Goal: Task Accomplishment & Management: Manage account settings

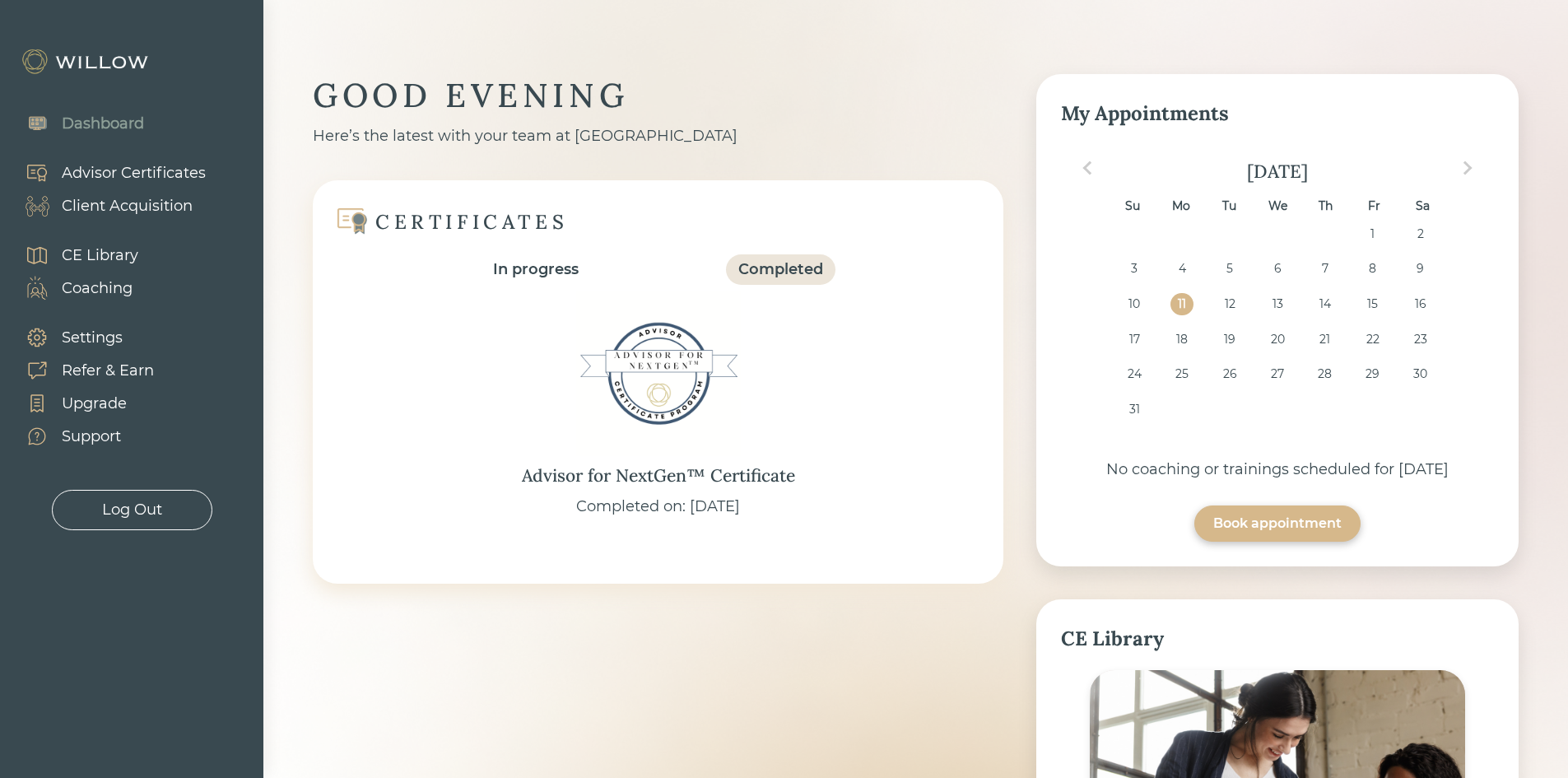
click at [102, 201] on div "Client Acquisition" at bounding box center [127, 207] width 131 height 22
select select "3"
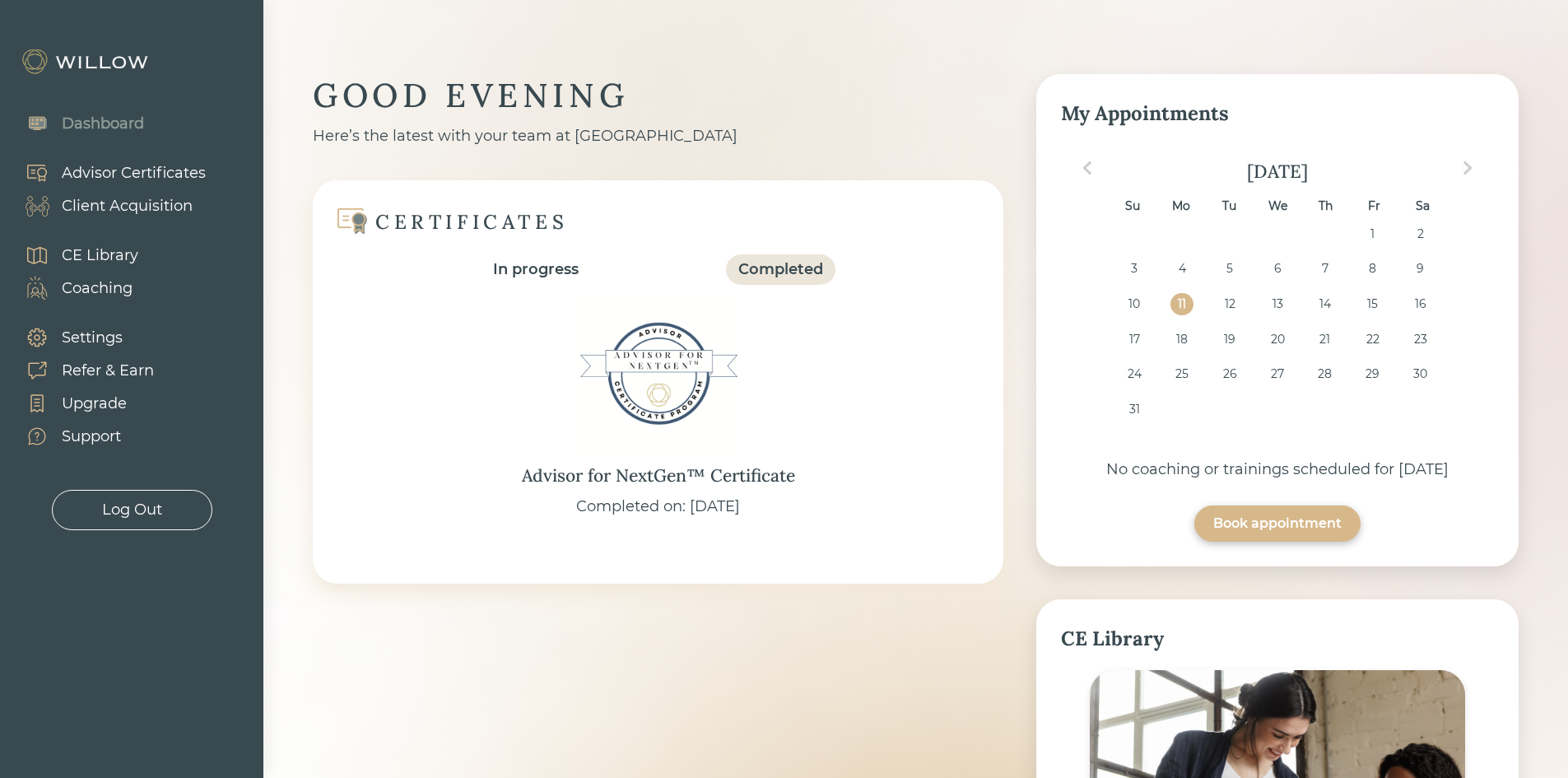
select select "3"
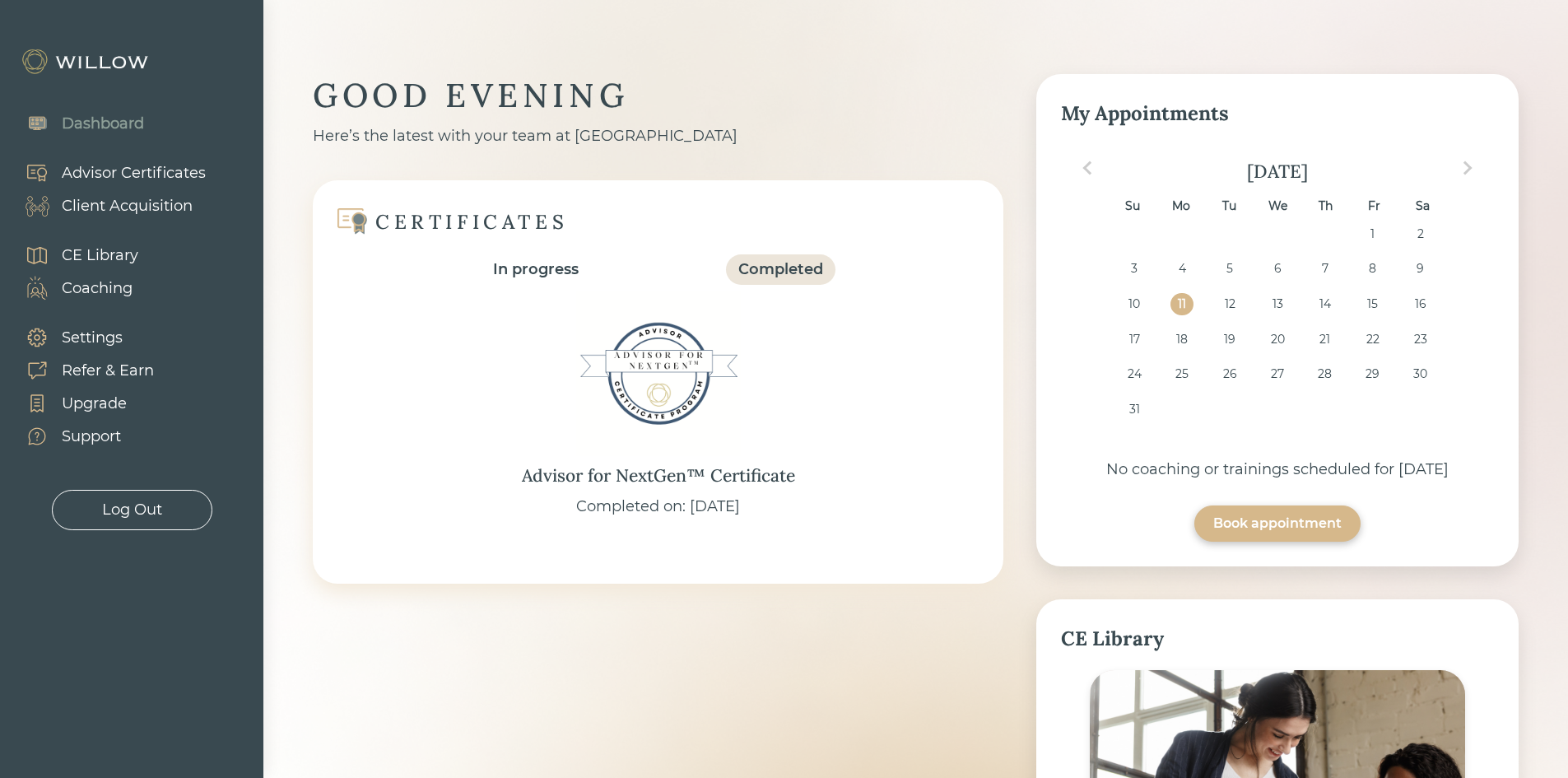
select select "3"
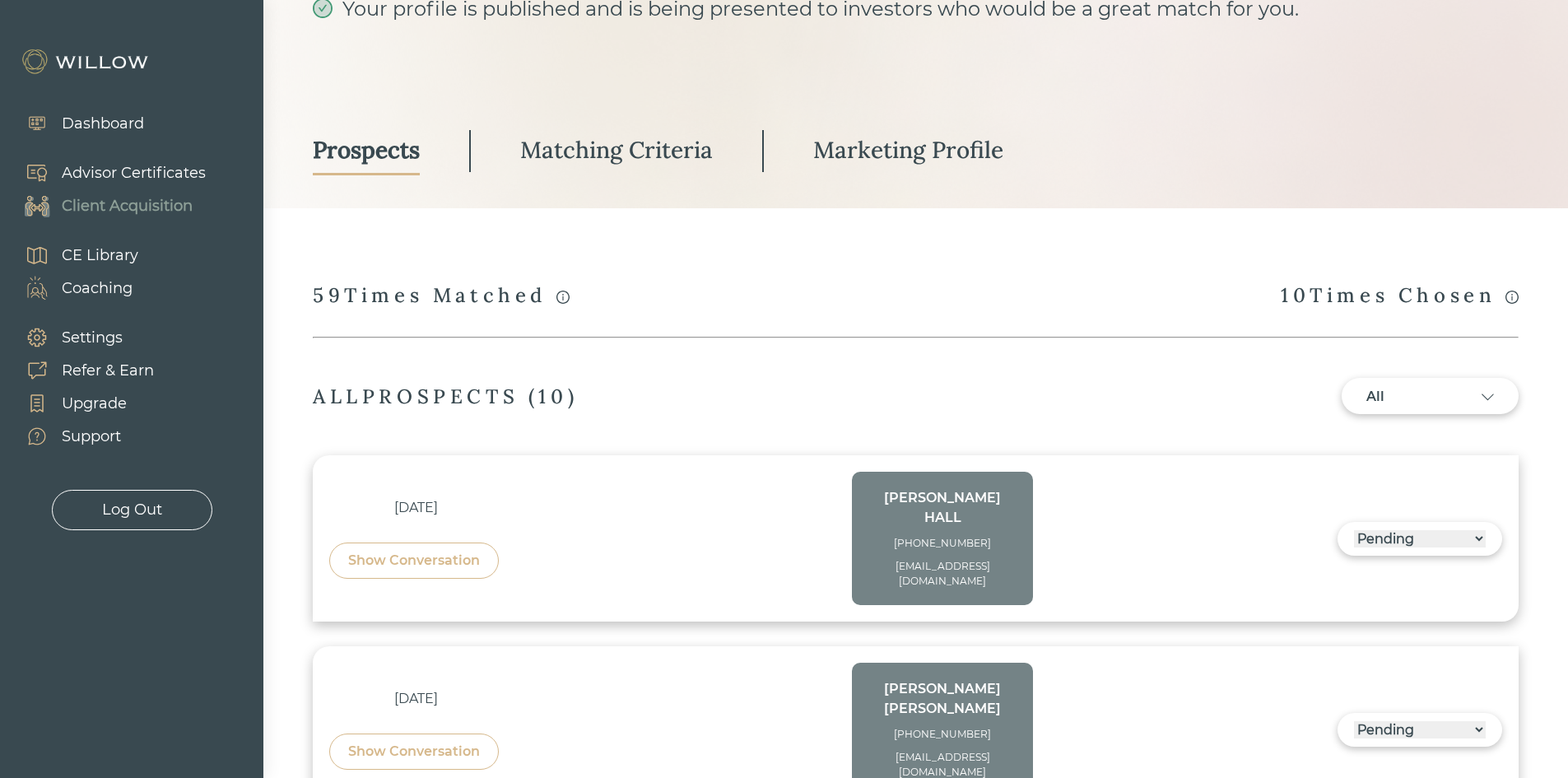
scroll to position [411, 0]
